Goal: Task Accomplishment & Management: Complete application form

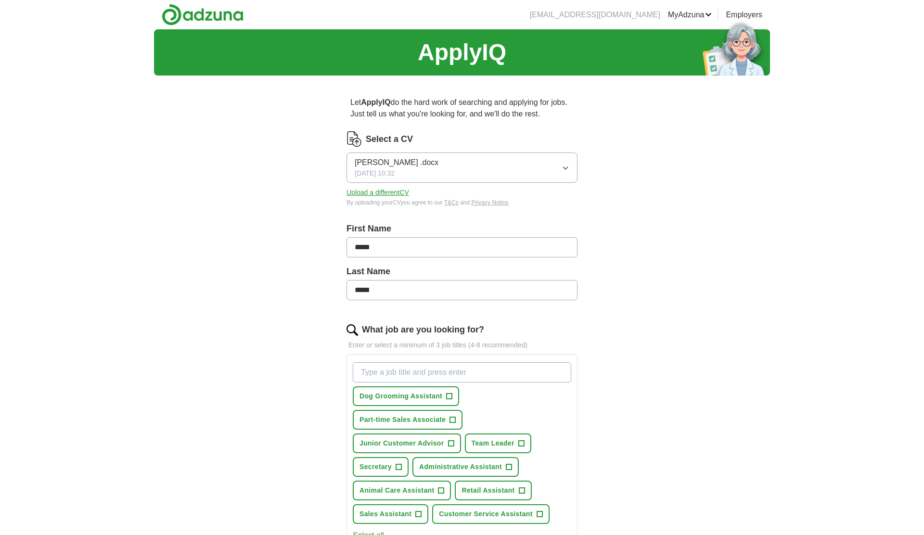
click at [516, 165] on button "[PERSON_NAME] .docx [DATE] 10:32" at bounding box center [462, 168] width 231 height 30
click at [505, 162] on button "[PERSON_NAME] .docx [DATE] 10:32" at bounding box center [462, 168] width 231 height 30
click at [577, 238] on input "*****" at bounding box center [462, 247] width 231 height 20
click at [662, 238] on div "ApplyIQ Let ApplyIQ do the hard work of searching and applying for jobs. Just t…" at bounding box center [462, 415] width 616 height 773
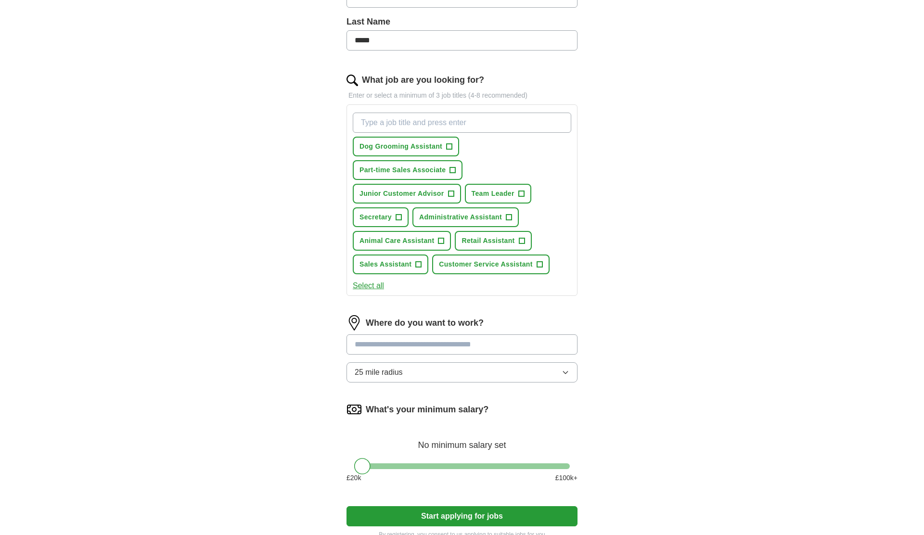
scroll to position [250, 0]
click at [476, 339] on input at bounding box center [462, 344] width 231 height 20
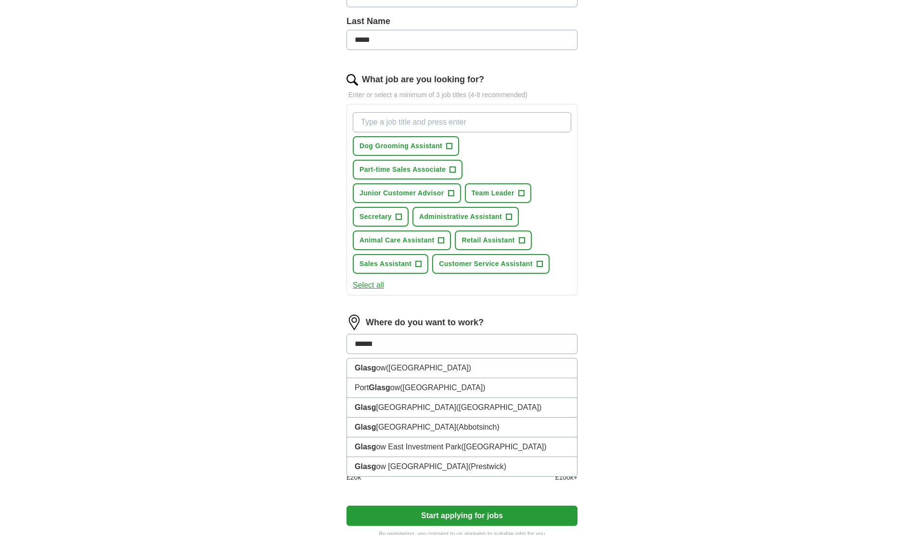
type input "*******"
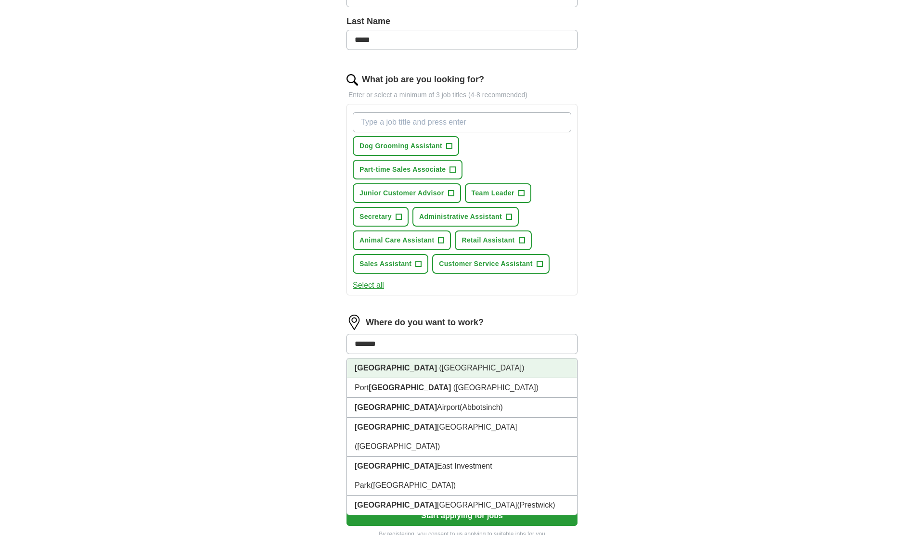
click at [453, 364] on li "[GEOGRAPHIC_DATA] ([GEOGRAPHIC_DATA])" at bounding box center [462, 369] width 230 height 20
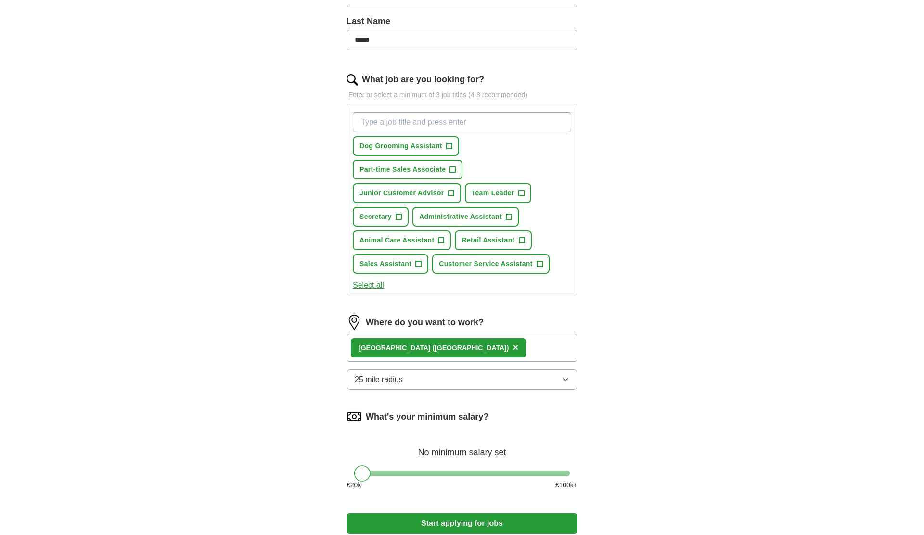
click at [437, 381] on button "25 mile radius" at bounding box center [462, 380] width 231 height 20
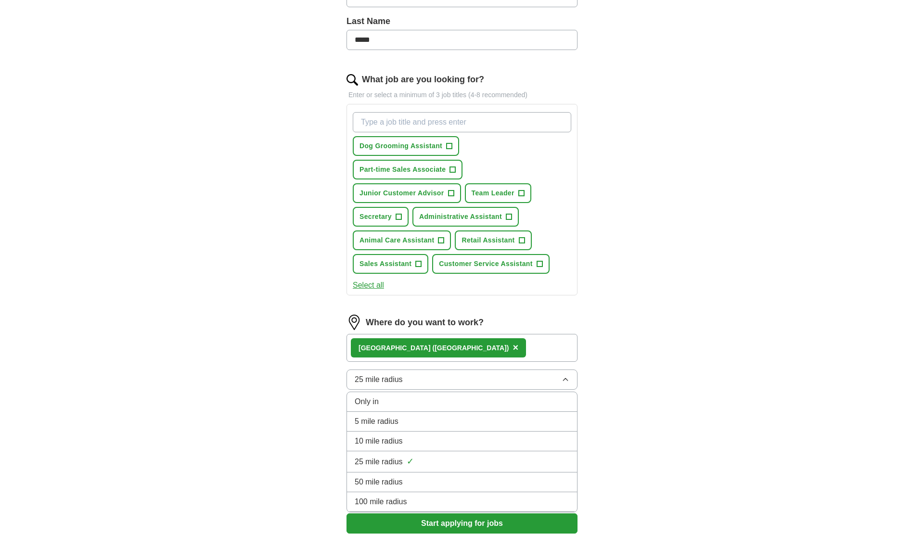
click at [383, 421] on span "5 mile radius" at bounding box center [377, 422] width 44 height 12
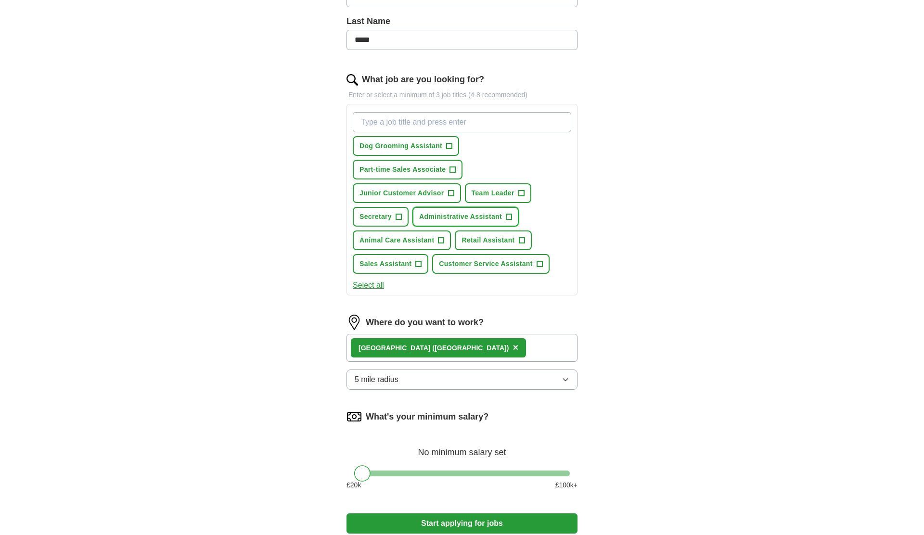
click at [488, 221] on span "Administrative Assistant" at bounding box center [460, 217] width 83 height 10
click at [435, 518] on button "Start applying for jobs" at bounding box center [462, 524] width 231 height 20
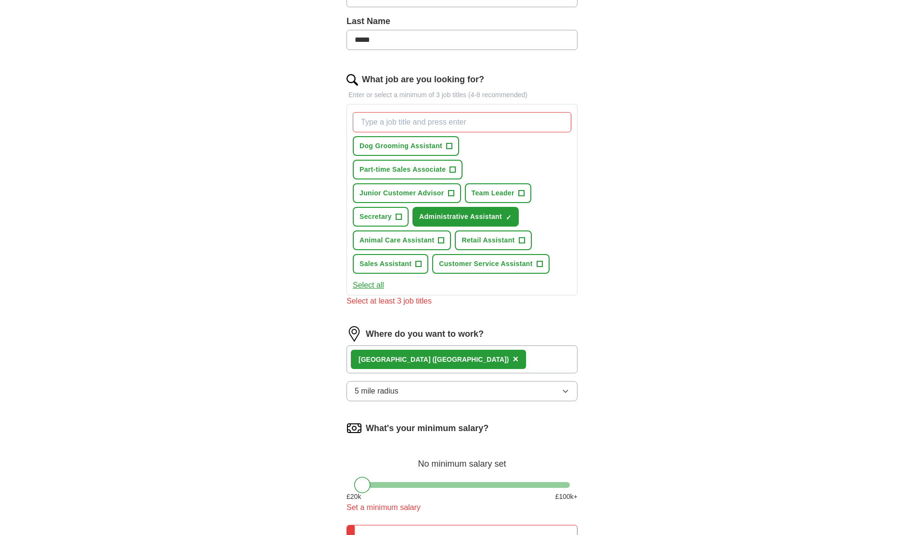
click at [601, 476] on div "Let ApplyIQ do the hard work of searching and applying for jobs. Just tell us w…" at bounding box center [462, 237] width 308 height 809
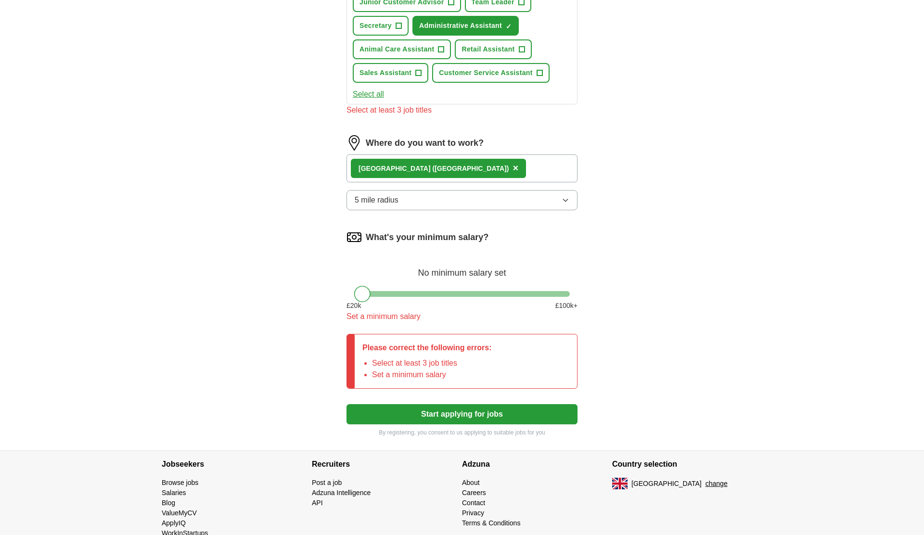
scroll to position [443, 0]
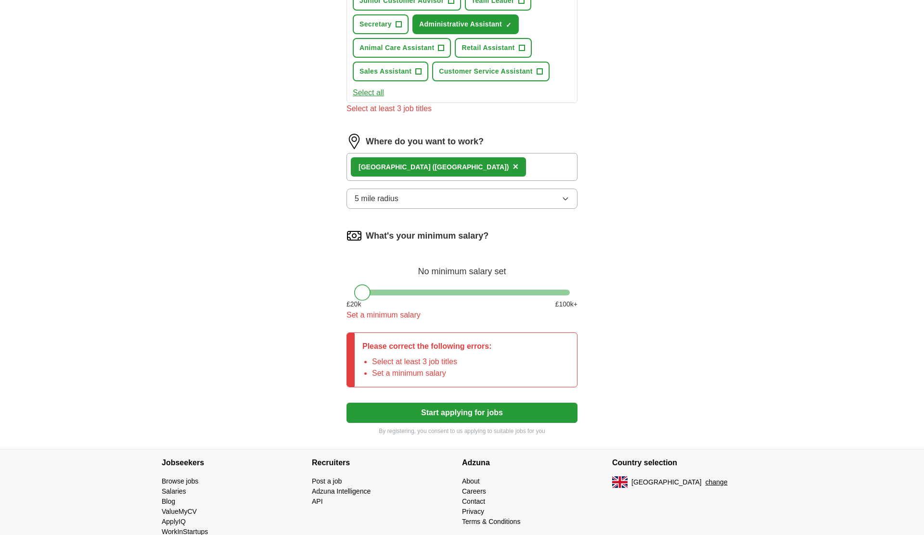
drag, startPoint x: 365, startPoint y: 294, endPoint x: 337, endPoint y: 293, distance: 28.4
click at [338, 293] on div "Let ApplyIQ do the hard work of searching and applying for jobs. Just tell us w…" at bounding box center [462, 44] width 308 height 809
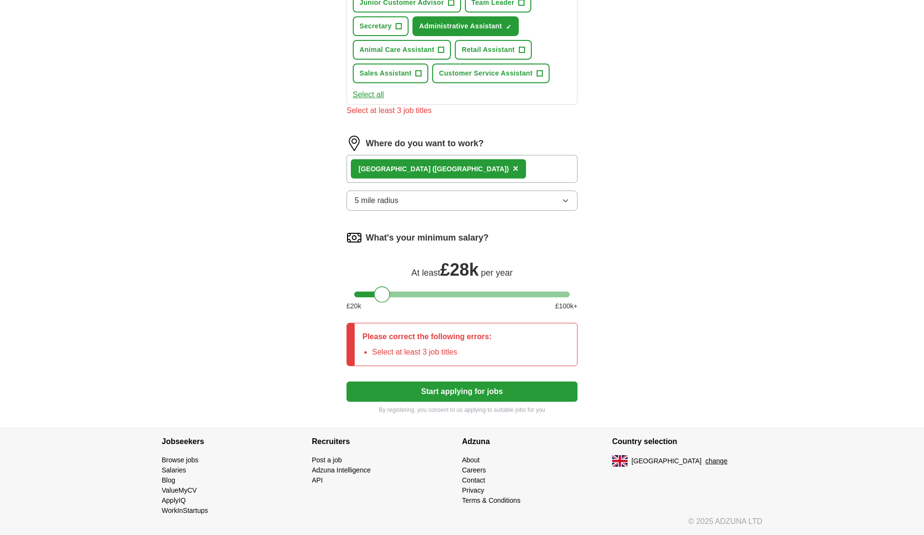
drag, startPoint x: 364, startPoint y: 299, endPoint x: 383, endPoint y: 299, distance: 19.7
click at [383, 299] on div at bounding box center [382, 294] width 16 height 16
drag, startPoint x: 381, startPoint y: 299, endPoint x: 347, endPoint y: 299, distance: 33.7
click at [349, 299] on div "What's your minimum salary? At least £ 20k per year £ 20 k £ 100 k+" at bounding box center [462, 274] width 231 height 89
click at [308, 298] on div "Let ApplyIQ do the hard work of searching and applying for jobs. Just tell us w…" at bounding box center [462, 35] width 308 height 786
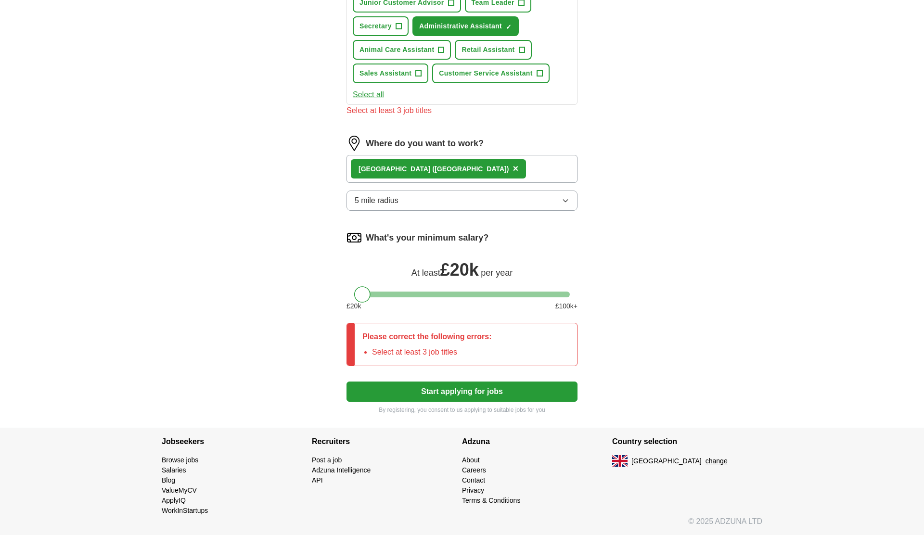
click at [416, 398] on button "Start applying for jobs" at bounding box center [462, 392] width 231 height 20
click at [278, 289] on div "ApplyIQ Let ApplyIQ do the hard work of searching and applying for jobs. Just t…" at bounding box center [462, 8] width 616 height 840
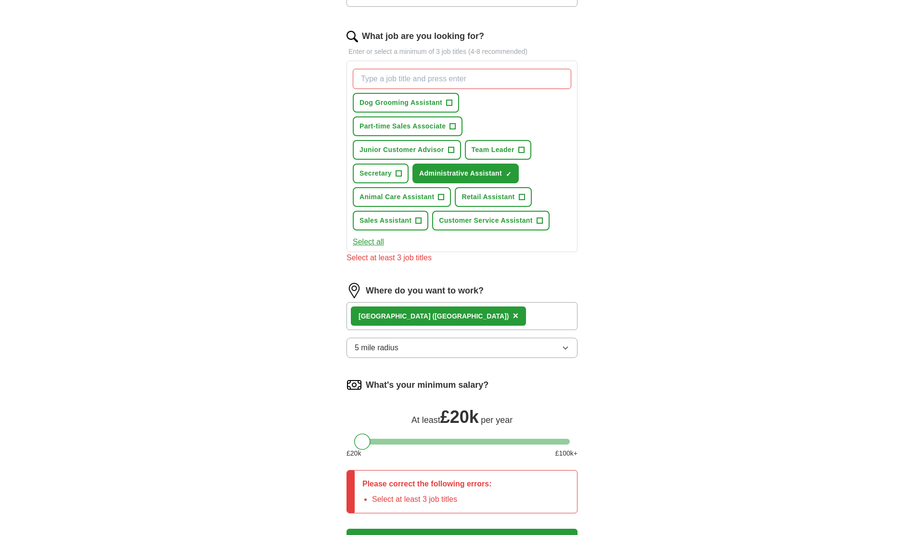
scroll to position [287, 0]
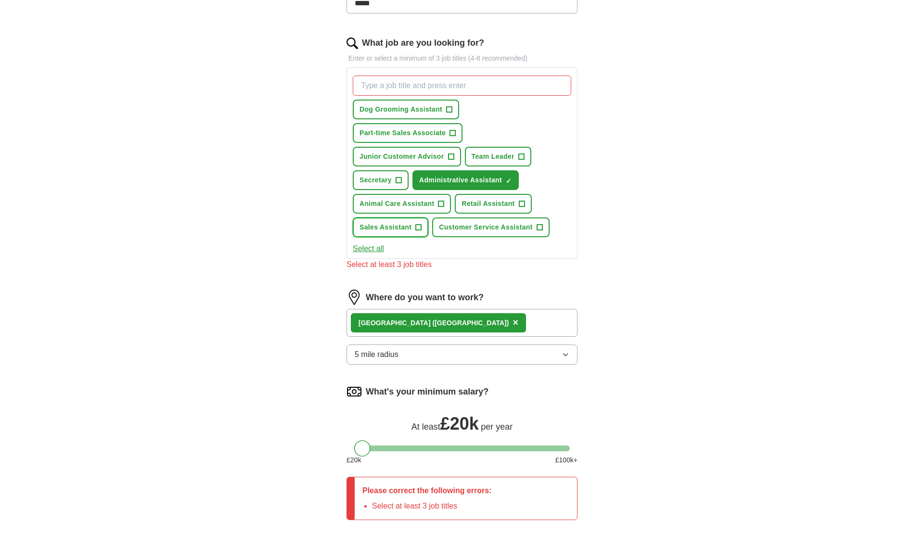
click at [400, 225] on span "Sales Assistant" at bounding box center [386, 227] width 52 height 10
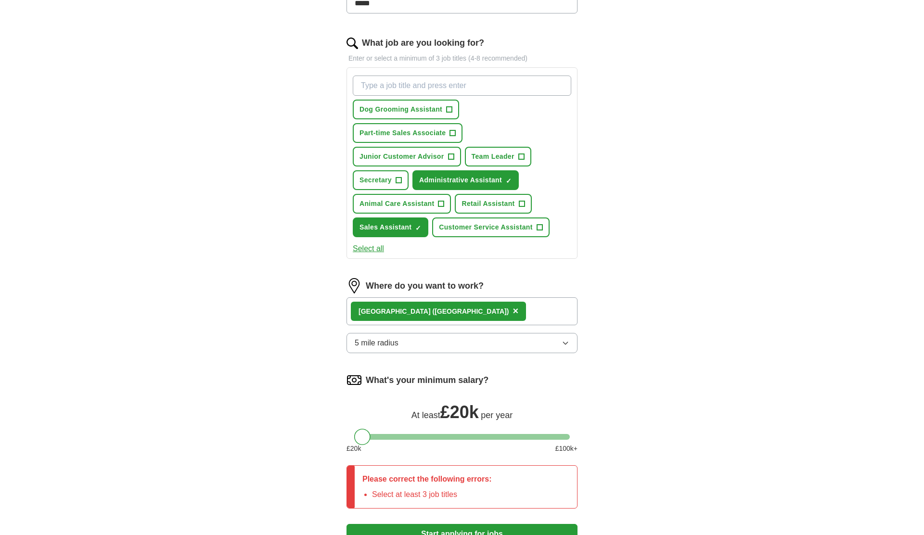
click at [435, 86] on input "What job are you looking for?" at bounding box center [462, 86] width 219 height 20
type input "it"
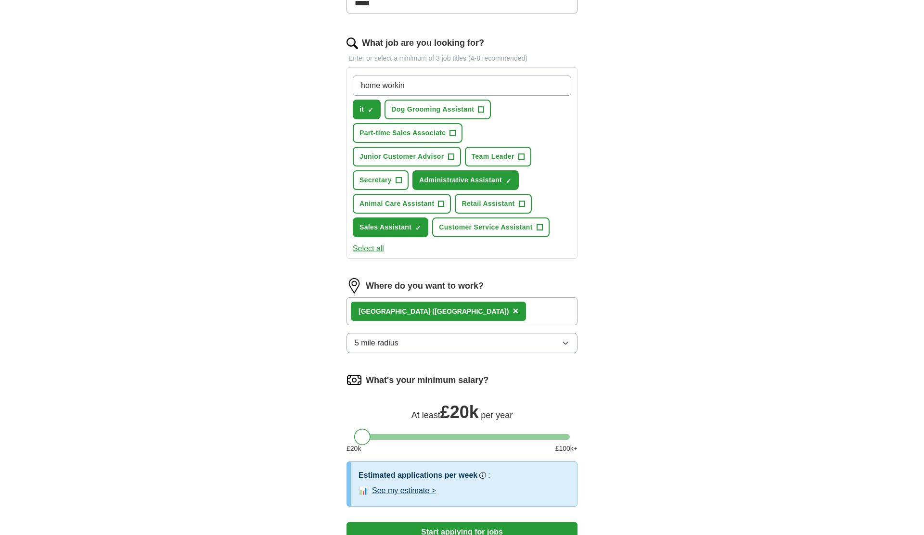
type input "home working"
click at [411, 230] on span "Sales Assistant" at bounding box center [386, 227] width 52 height 10
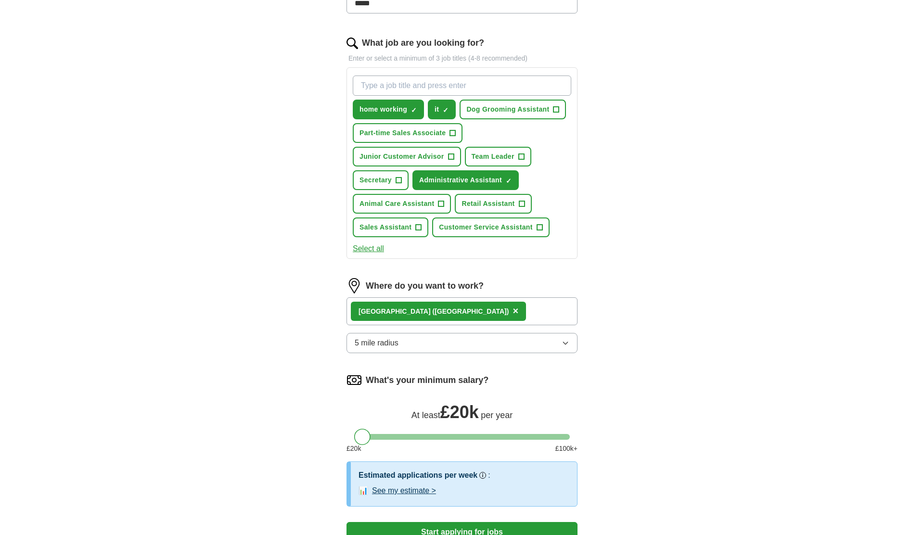
click at [481, 528] on button "Start applying for jobs" at bounding box center [462, 532] width 231 height 20
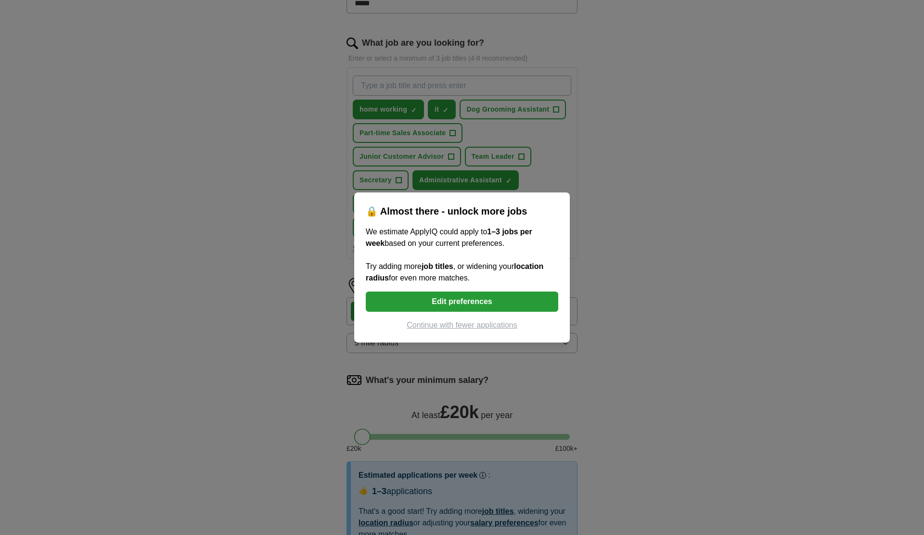
click at [472, 326] on button "Continue with fewer applications" at bounding box center [462, 326] width 193 height 12
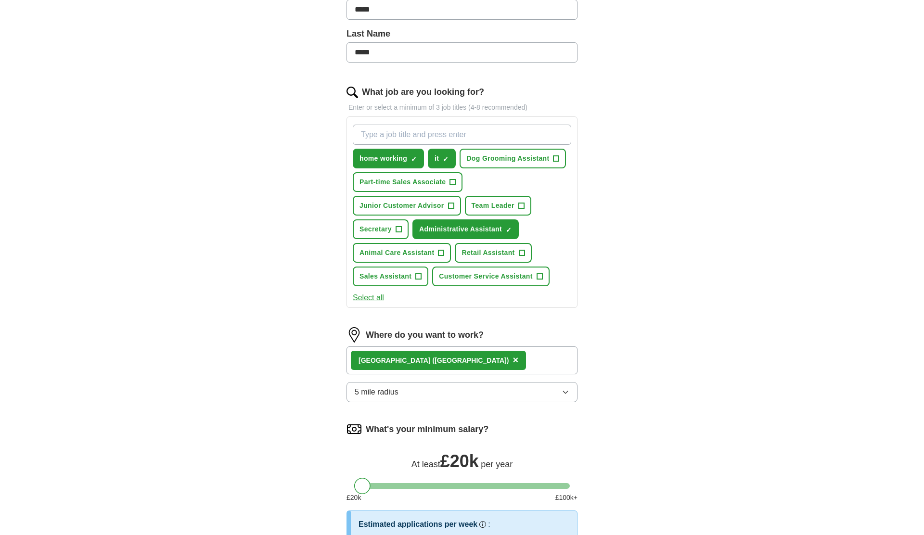
select select "**"
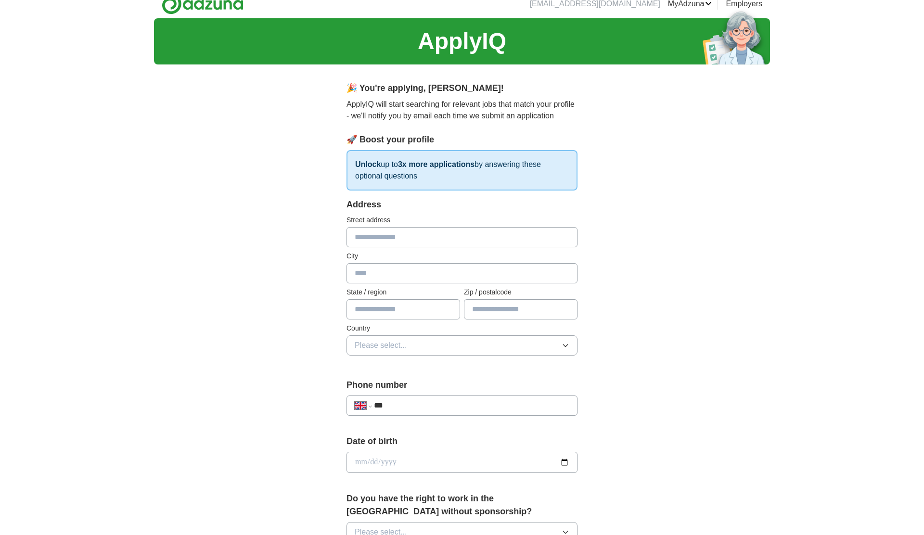
scroll to position [0, 0]
